Goal: Information Seeking & Learning: Learn about a topic

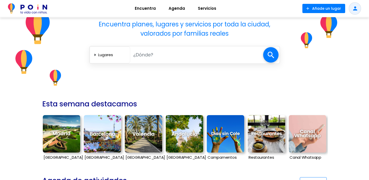
scroll to position [60, 0]
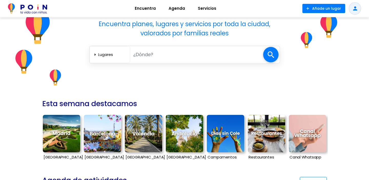
click at [157, 56] on input "text" at bounding box center [196, 54] width 133 height 11
type input "a"
type input "parque del retiro"
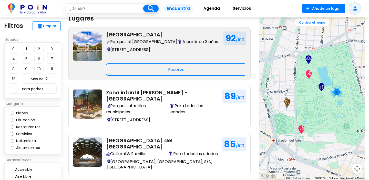
scroll to position [7, 0]
click at [148, 47] on p "Plaza de la Independencia, 7, Madrid" at bounding box center [162, 49] width 113 height 7
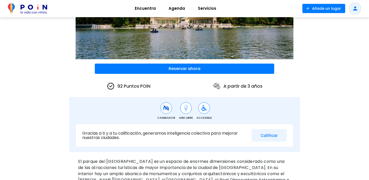
scroll to position [95, 0]
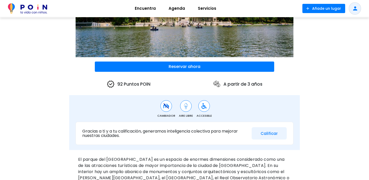
click at [269, 135] on button "Calificar" at bounding box center [269, 133] width 35 height 13
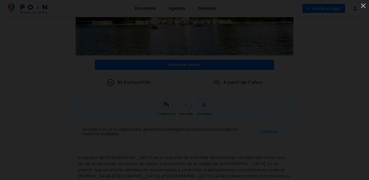
scroll to position [98, 0]
click at [362, 6] on img at bounding box center [363, 6] width 8 height 8
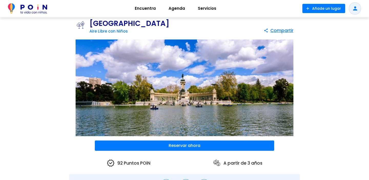
scroll to position [10, 0]
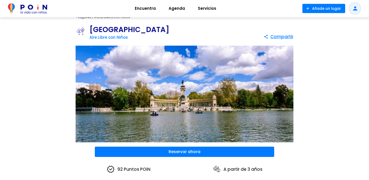
click at [150, 11] on span "Encuentra" at bounding box center [145, 8] width 26 height 8
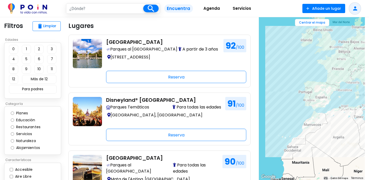
click at [122, 10] on input "text" at bounding box center [104, 9] width 77 height 10
type input "plaza olavide"
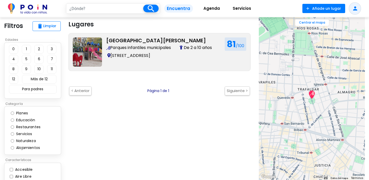
click at [144, 53] on p "Plaza Olavide 17, Madrid" at bounding box center [163, 55] width 115 height 7
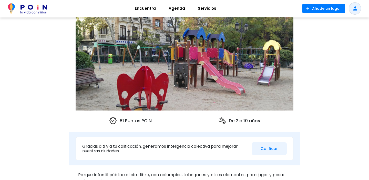
scroll to position [38, 0]
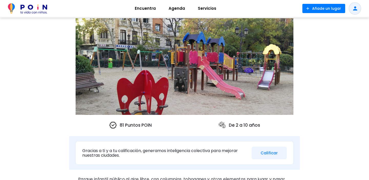
drag, startPoint x: 120, startPoint y: 125, endPoint x: 152, endPoint y: 128, distance: 31.8
click at [152, 128] on div "81 Puntos POiN De 2 a 10 años" at bounding box center [184, 125] width 231 height 14
click at [151, 126] on p "81 Puntos POiN" at bounding box center [130, 125] width 43 height 8
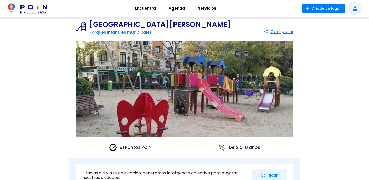
scroll to position [8, 0]
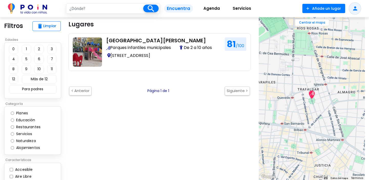
click at [122, 9] on input "text" at bounding box center [104, 9] width 77 height 10
type input "prado"
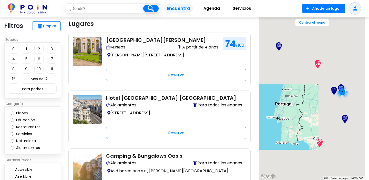
click at [144, 65] on div "Museo Nacional del Prado Museos A partir de 4 años Calle Ruiz De Alarcón, 23, M…" at bounding box center [162, 51] width 121 height 29
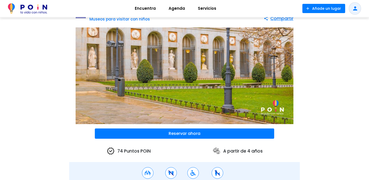
scroll to position [40, 0]
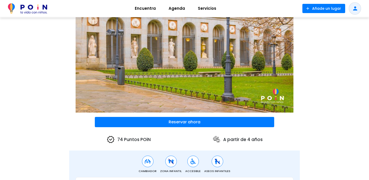
drag, startPoint x: 117, startPoint y: 140, endPoint x: 148, endPoint y: 141, distance: 30.8
click at [152, 142] on div "74 Puntos POiN A partir de 4 años" at bounding box center [184, 139] width 231 height 14
click at [123, 139] on p "74 Puntos POiN" at bounding box center [129, 139] width 44 height 8
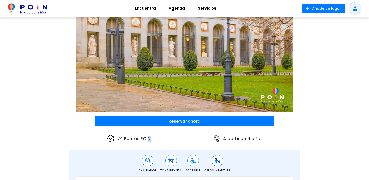
scroll to position [41, 0]
click at [167, 143] on div "74 Puntos POiN A partir de 4 años" at bounding box center [184, 138] width 231 height 14
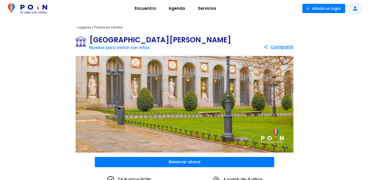
click at [169, 37] on h1 "[GEOGRAPHIC_DATA][PERSON_NAME]" at bounding box center [160, 39] width 142 height 7
click at [167, 40] on h1 "[GEOGRAPHIC_DATA][PERSON_NAME]" at bounding box center [160, 39] width 142 height 7
